Goal: Task Accomplishment & Management: Manage account settings

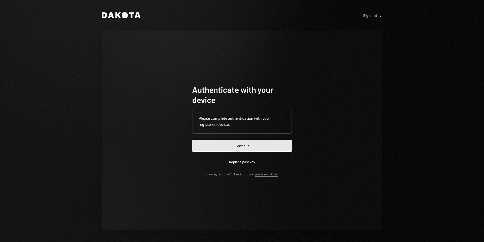
click at [270, 149] on button "Continue" at bounding box center [242, 146] width 100 height 12
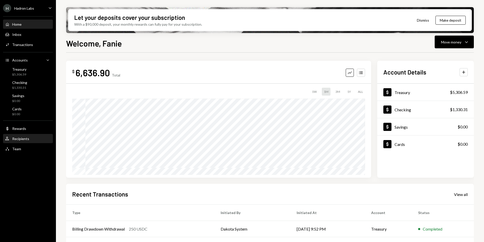
click at [27, 139] on div "Recipients" at bounding box center [20, 139] width 17 height 4
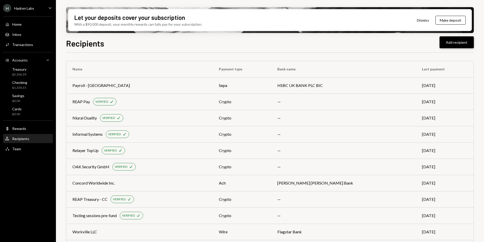
click at [458, 41] on button "Add recipient" at bounding box center [457, 42] width 34 height 12
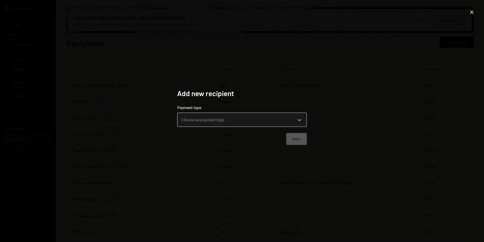
click at [230, 124] on body "H Hadron Labs Caret Down Home Home Inbox Inbox Activities Transactions Accounts…" at bounding box center [242, 121] width 484 height 242
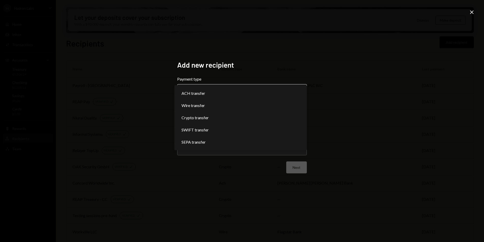
click at [225, 96] on body "H Hadron Labs Caret Down Home Home Inbox Inbox Activities Transactions Accounts…" at bounding box center [242, 121] width 484 height 242
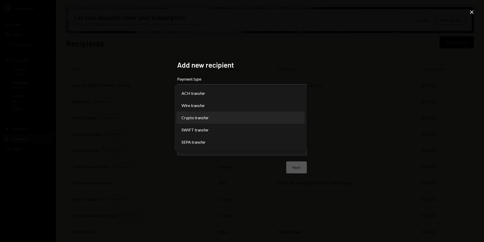
select select "******"
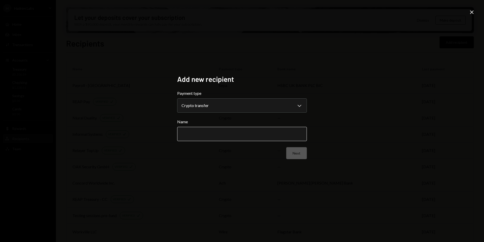
click at [205, 137] on input "Name" at bounding box center [242, 134] width 130 height 14
type input "**********"
click at [472, 13] on icon "Close" at bounding box center [472, 12] width 6 height 6
click at [472, 13] on div "Let your deposits cover your subscription With a $90,000 deposit, your monthly …" at bounding box center [270, 20] width 408 height 26
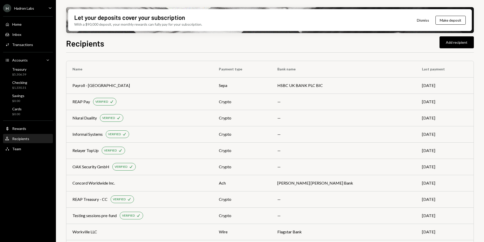
click at [165, 37] on div "Let your deposits cover your subscription With a $90,000 deposit, your monthly …" at bounding box center [270, 121] width 428 height 242
click at [29, 12] on div "H Hadron Labs" at bounding box center [18, 8] width 31 height 8
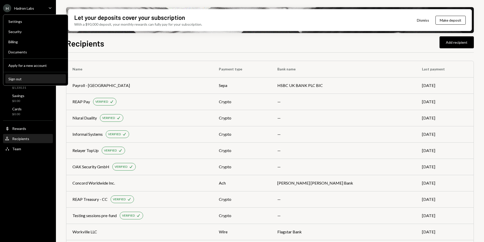
click at [22, 78] on div "Sign out" at bounding box center [35, 79] width 54 height 4
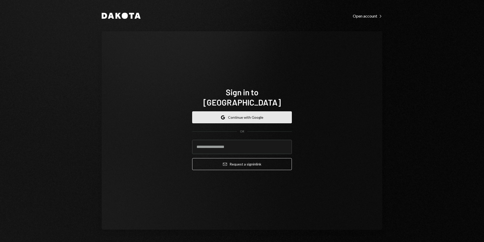
click at [248, 111] on button "Google Continue with Google" at bounding box center [242, 117] width 100 height 12
